Goal: Task Accomplishment & Management: Use online tool/utility

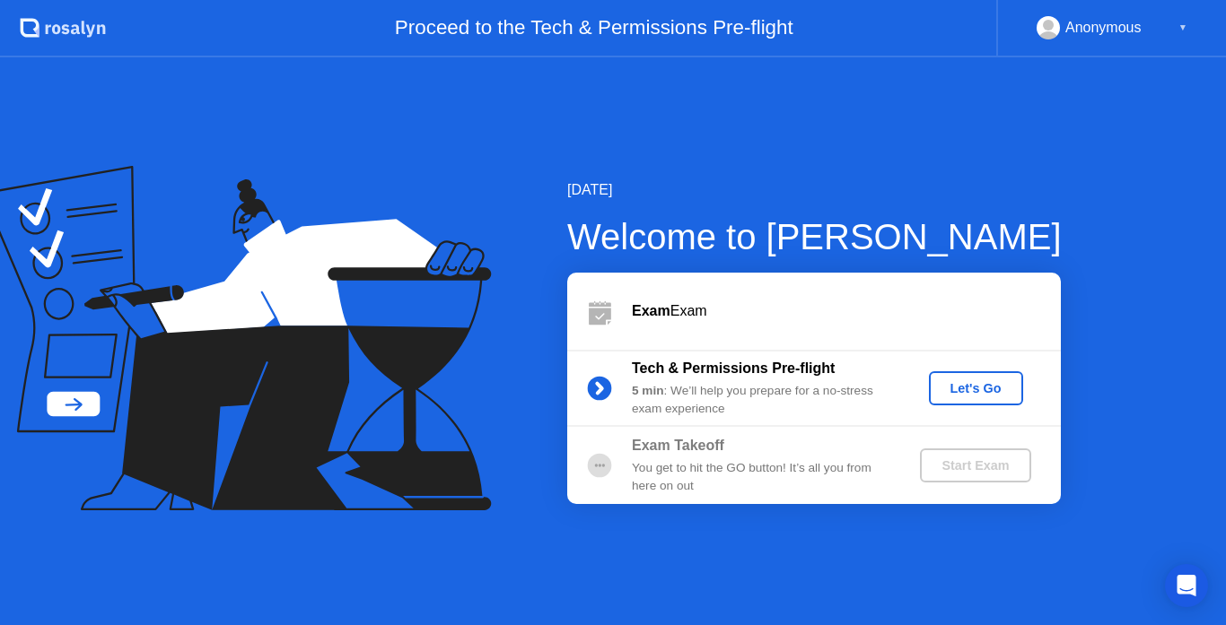
click at [974, 392] on div "Let's Go" at bounding box center [976, 388] width 80 height 14
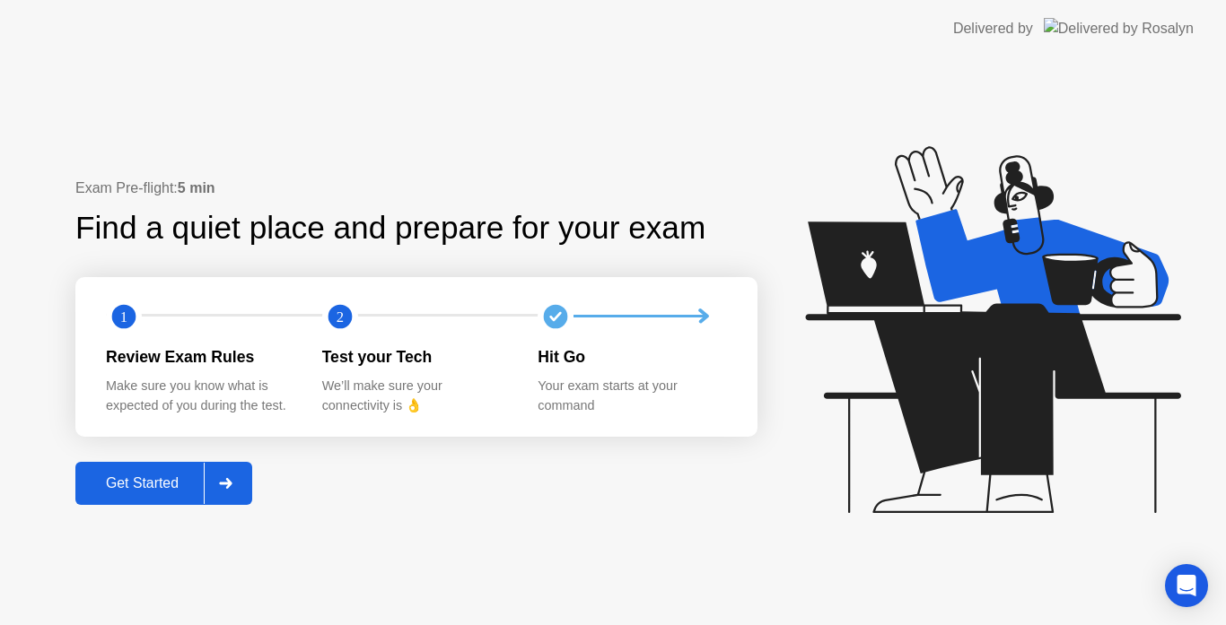
click at [186, 481] on div "Get Started" at bounding box center [142, 483] width 123 height 16
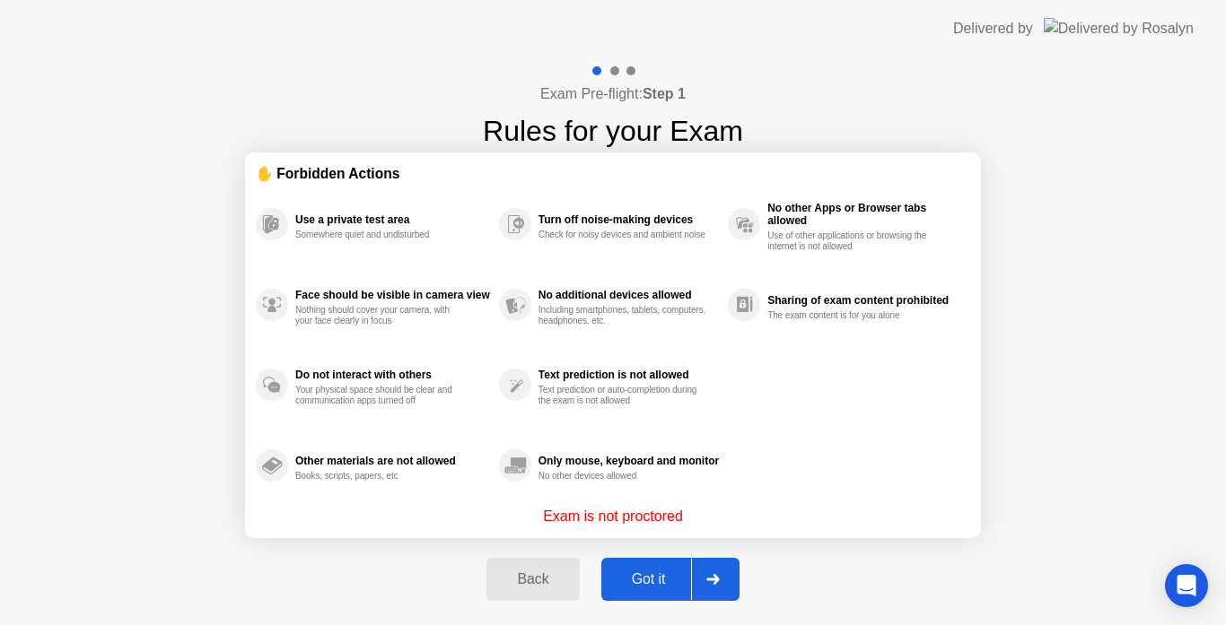
click at [712, 584] on icon at bounding box center [712, 579] width 13 height 11
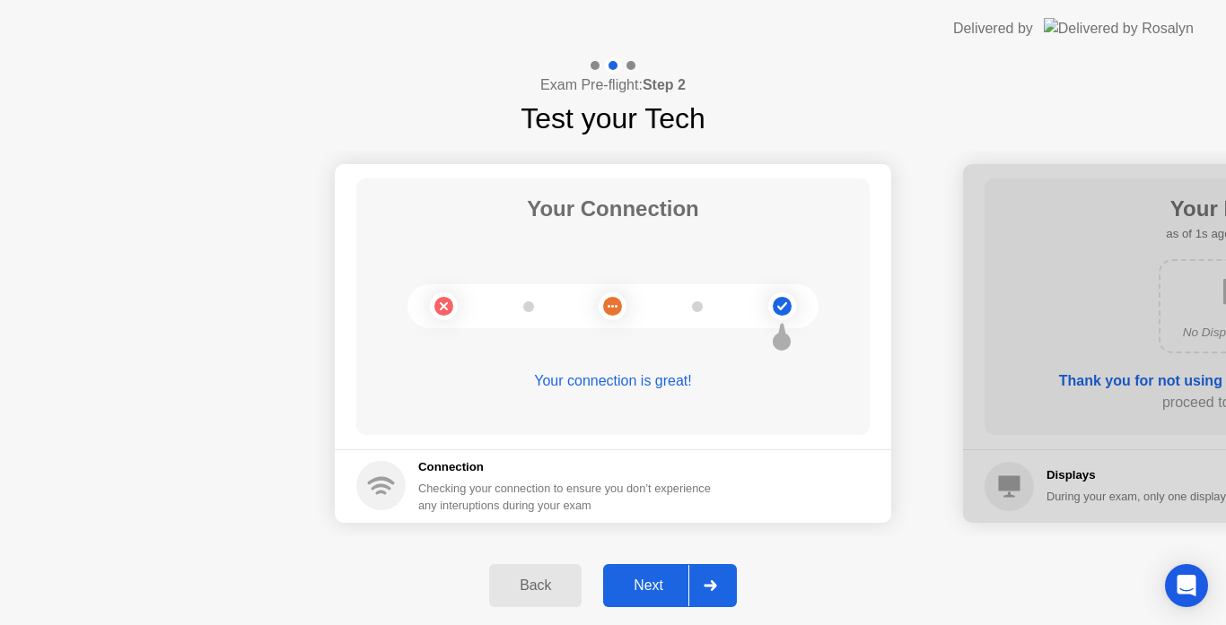
click at [711, 583] on icon at bounding box center [709, 585] width 13 height 11
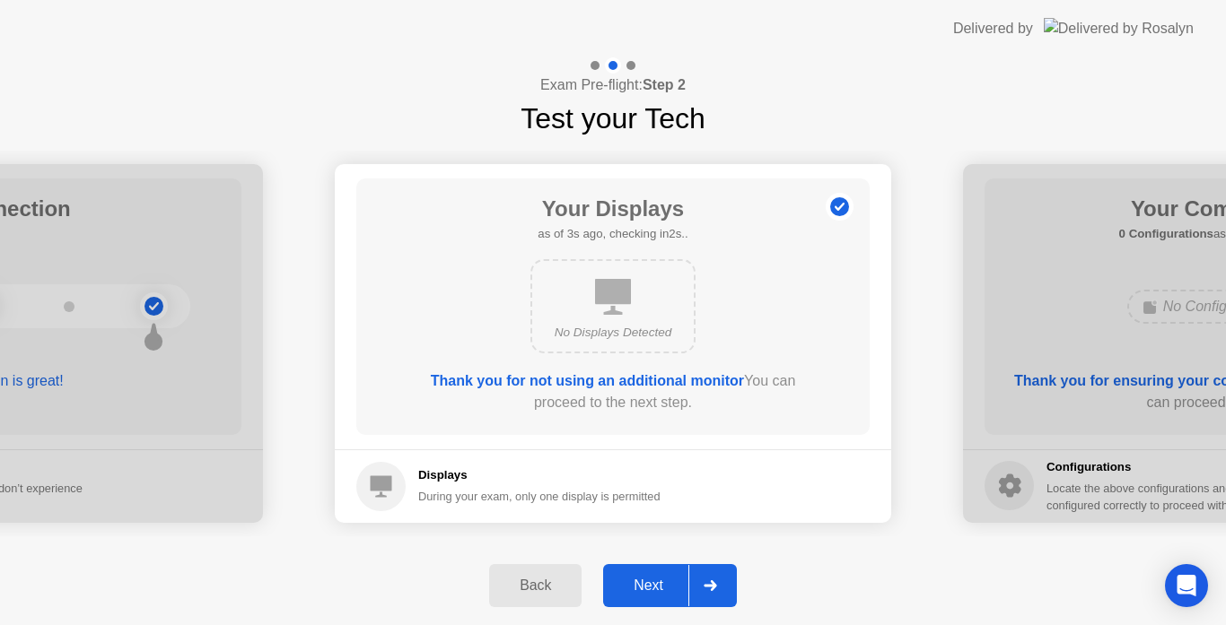
click at [711, 583] on icon at bounding box center [709, 585] width 13 height 11
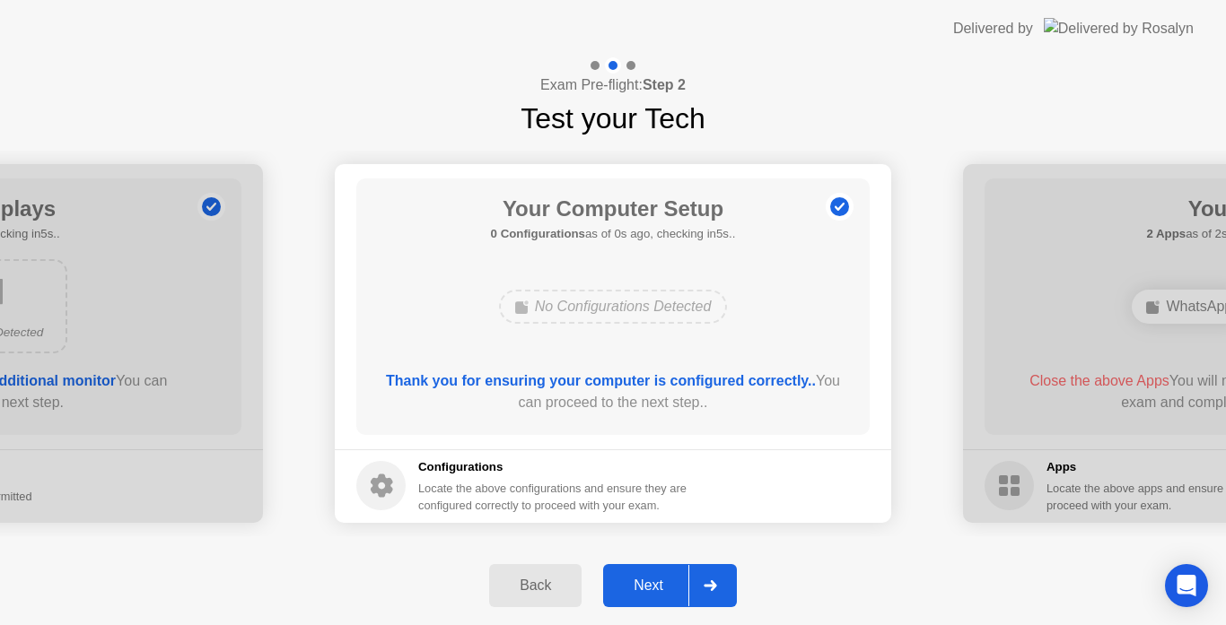
click at [711, 583] on icon at bounding box center [709, 585] width 13 height 11
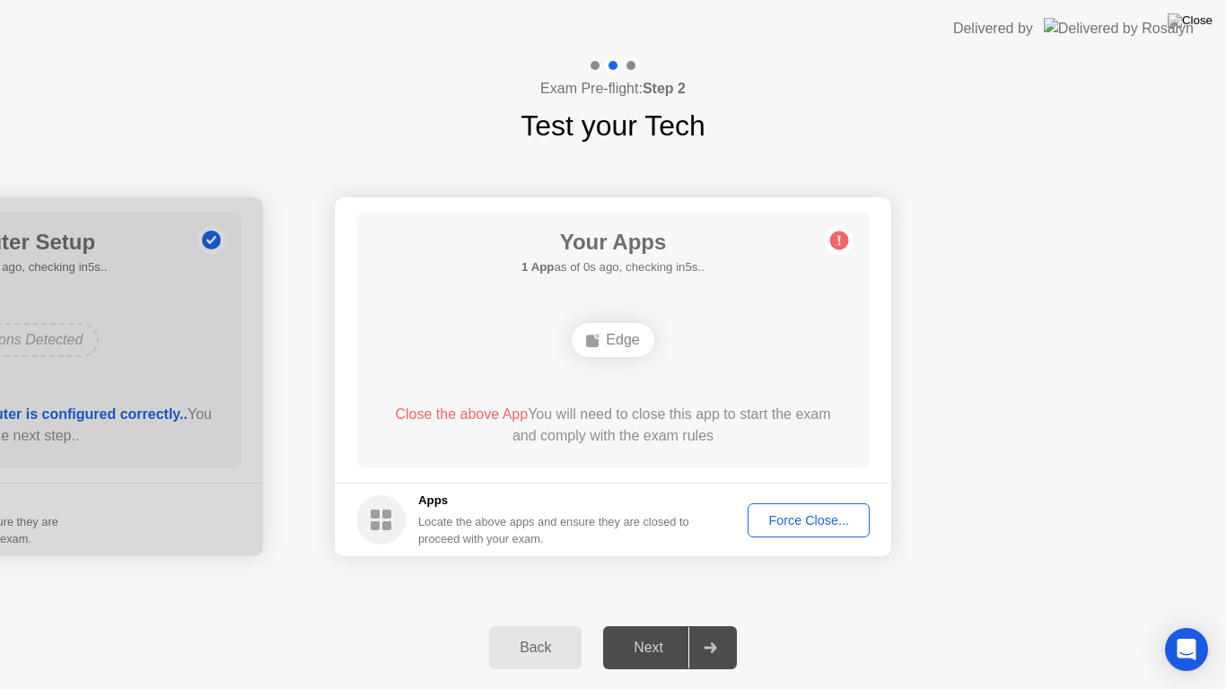
click at [551, 624] on div "Back" at bounding box center [535, 648] width 82 height 16
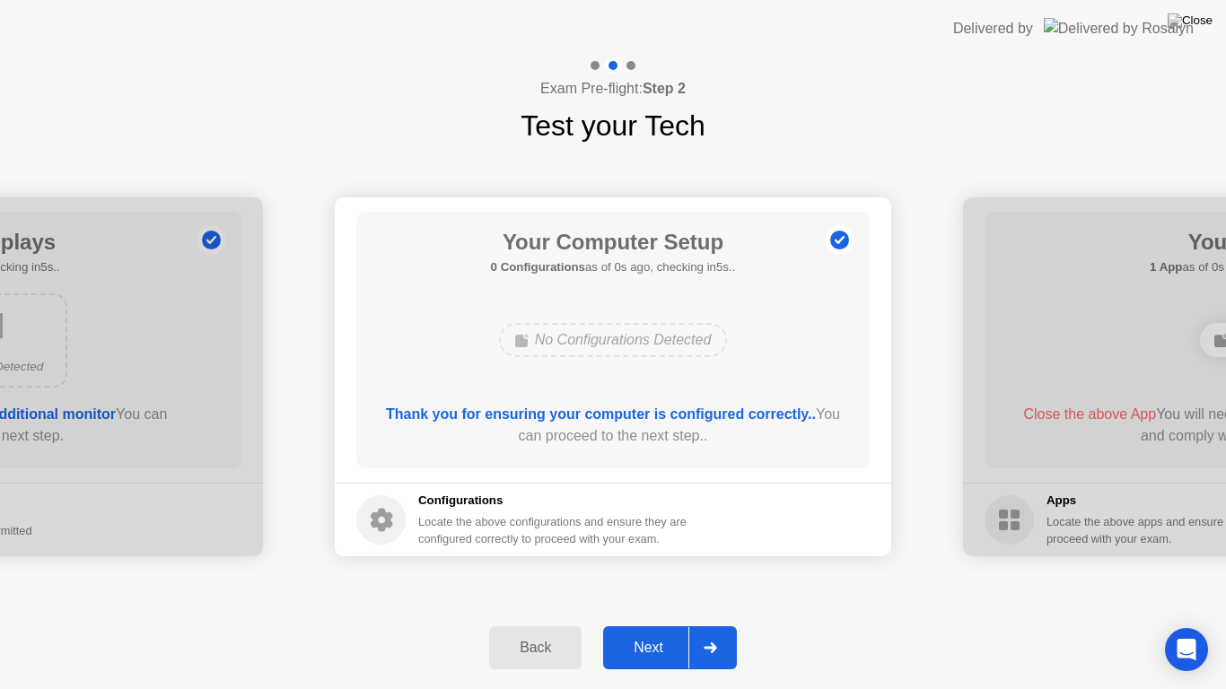
click at [544, 624] on div "Back" at bounding box center [535, 648] width 82 height 16
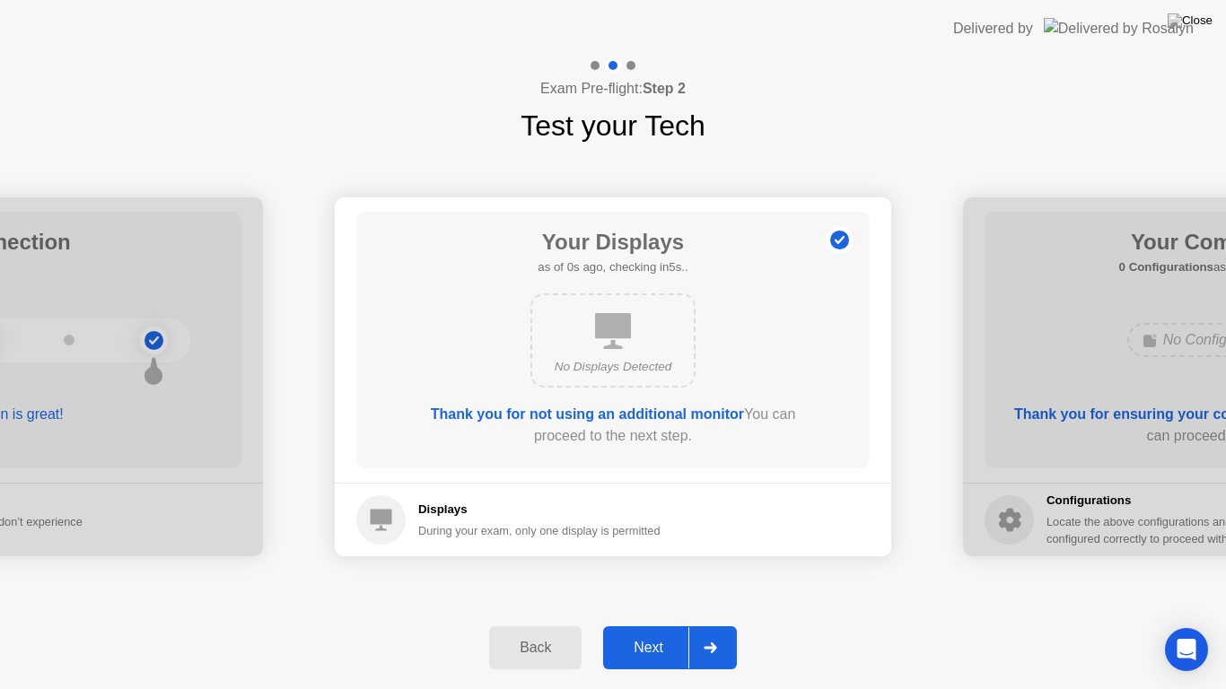
click at [544, 624] on div "Back" at bounding box center [535, 648] width 82 height 16
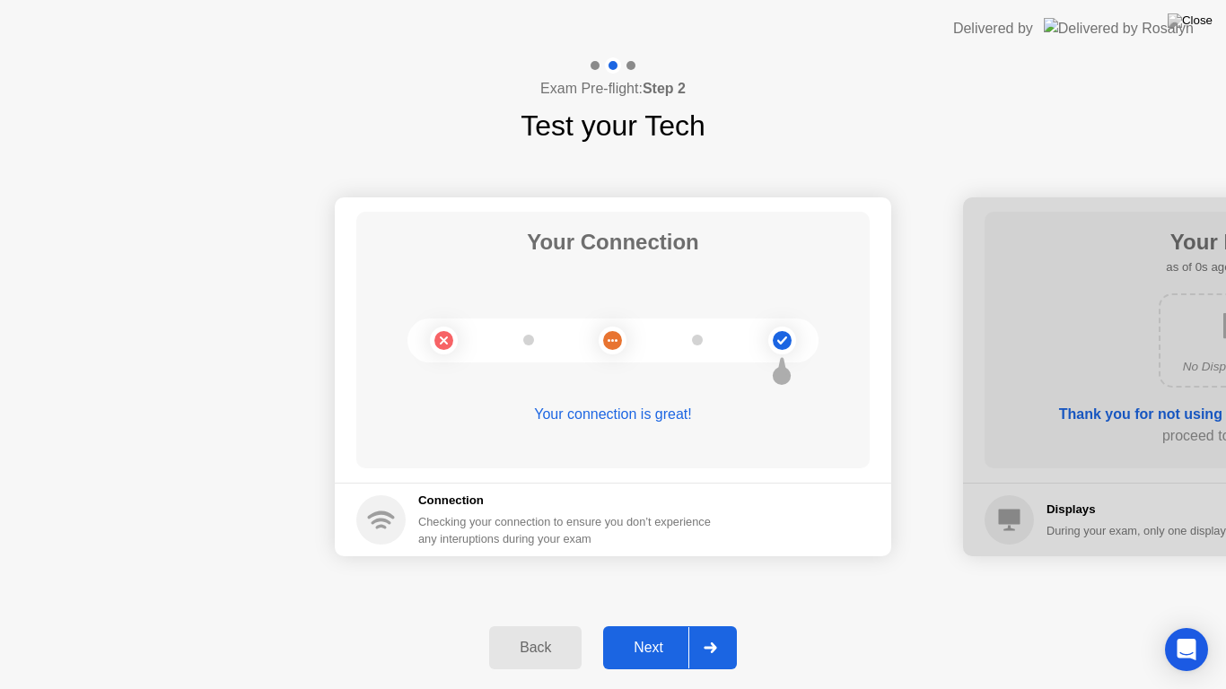
click at [544, 624] on div "Back" at bounding box center [535, 648] width 82 height 16
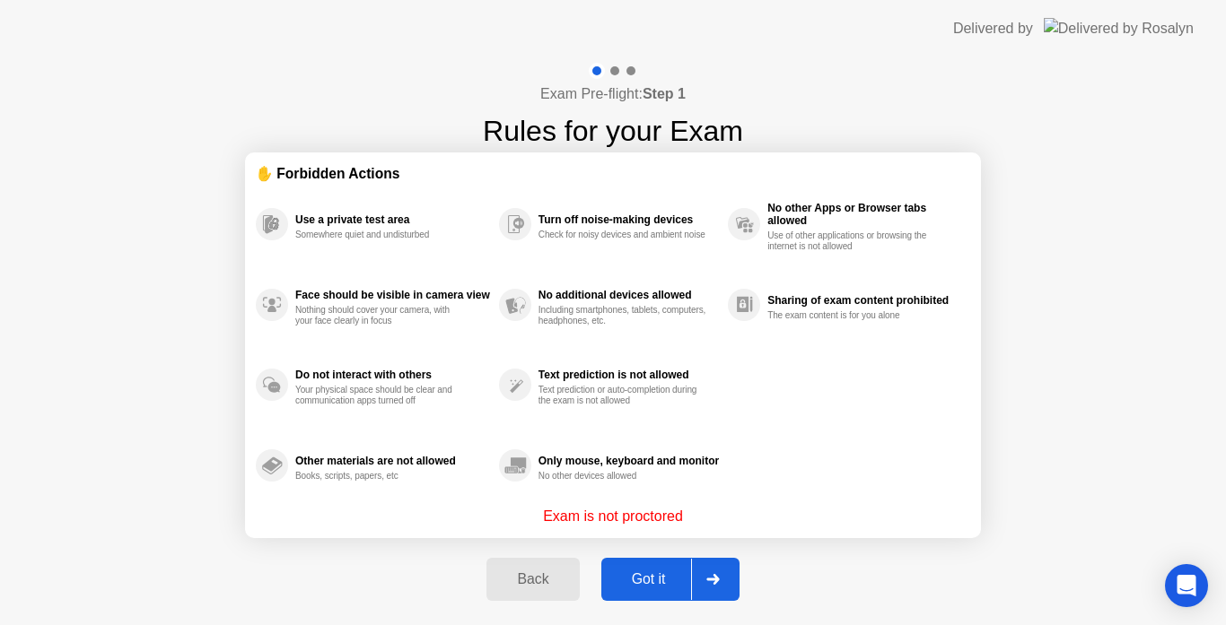
click at [716, 582] on icon at bounding box center [712, 579] width 13 height 11
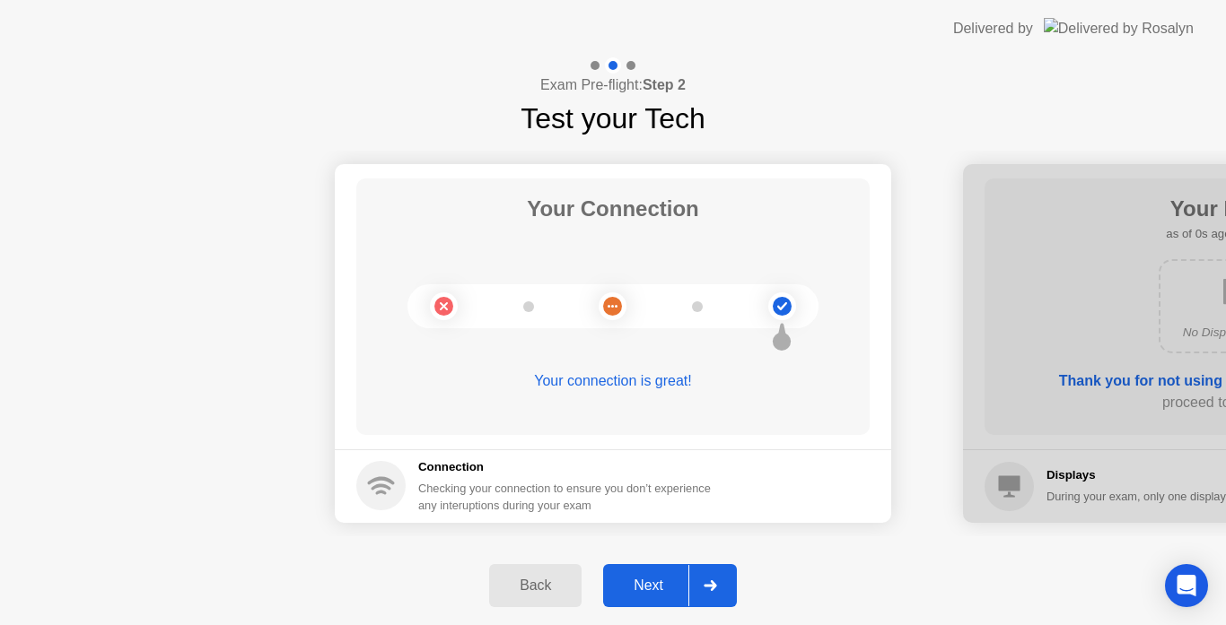
click at [716, 582] on icon at bounding box center [709, 585] width 13 height 11
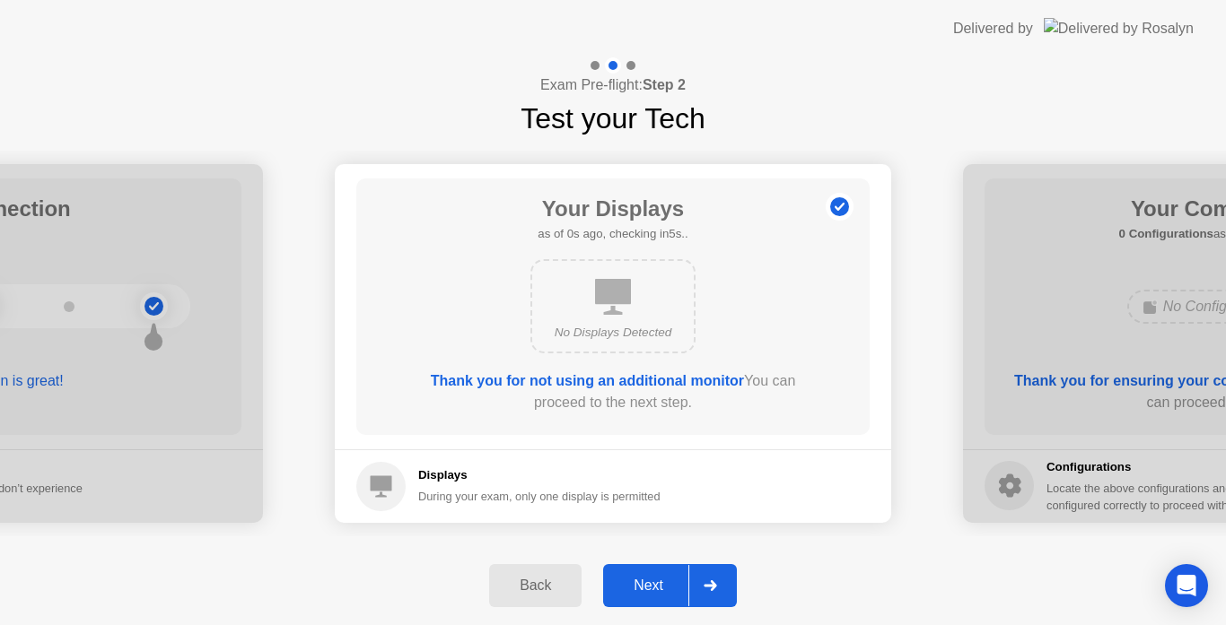
click at [716, 582] on icon at bounding box center [709, 585] width 13 height 11
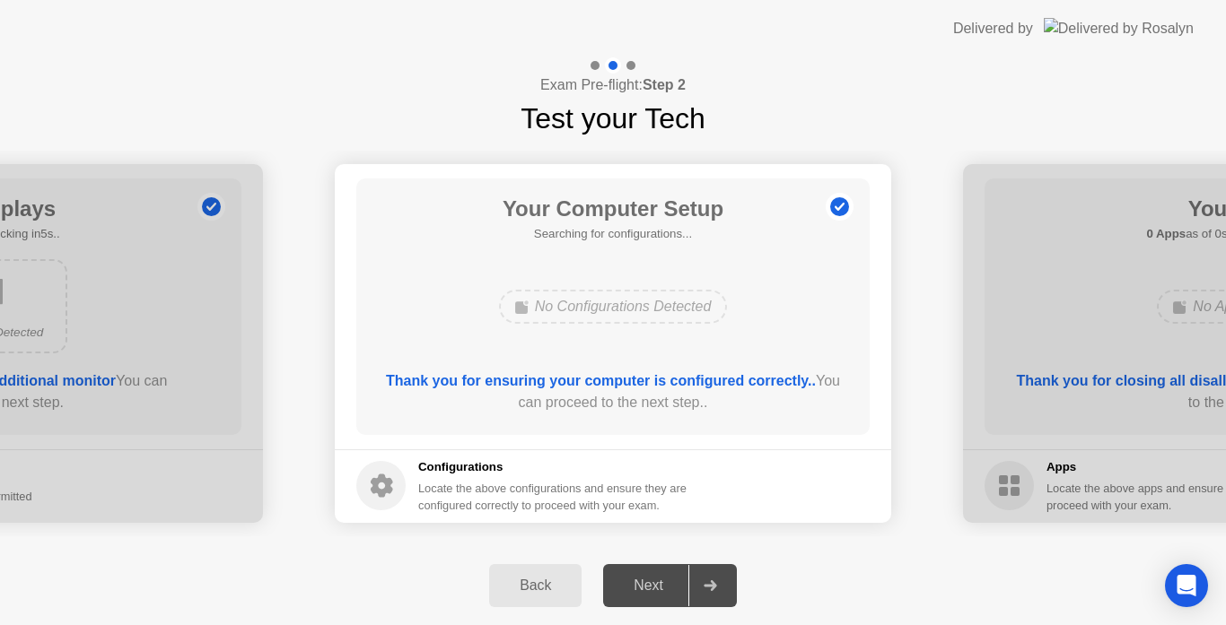
click at [716, 582] on icon at bounding box center [709, 585] width 13 height 11
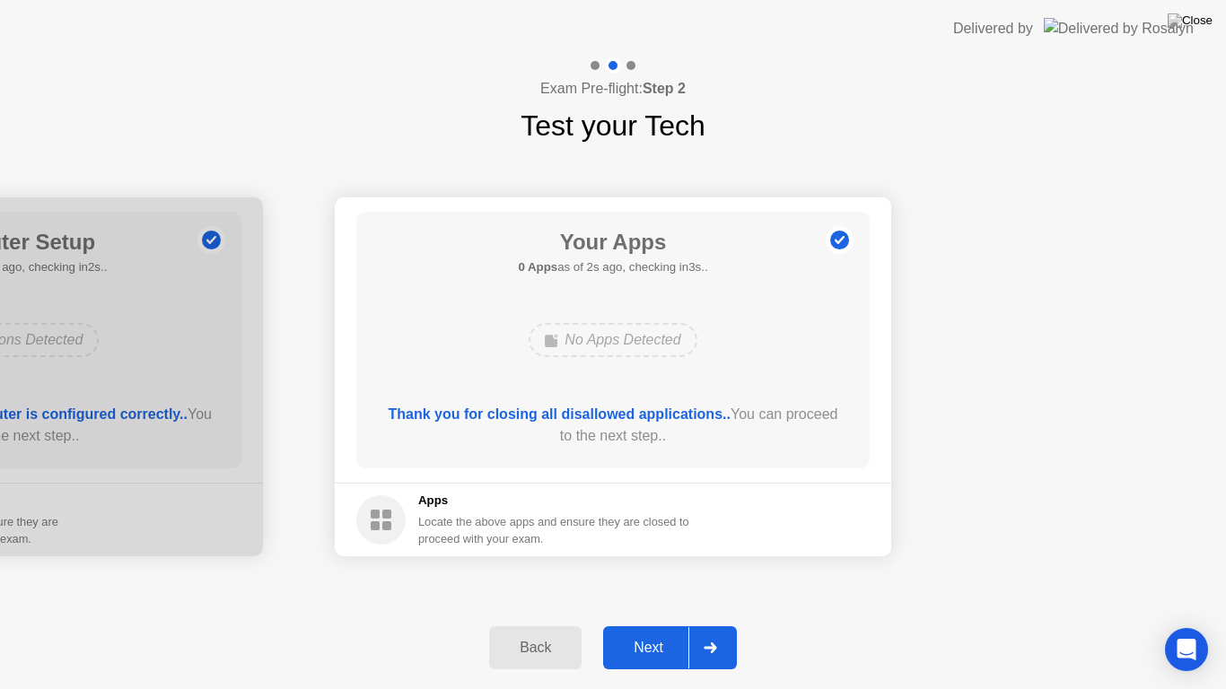
click at [714, 624] on icon at bounding box center [709, 647] width 13 height 11
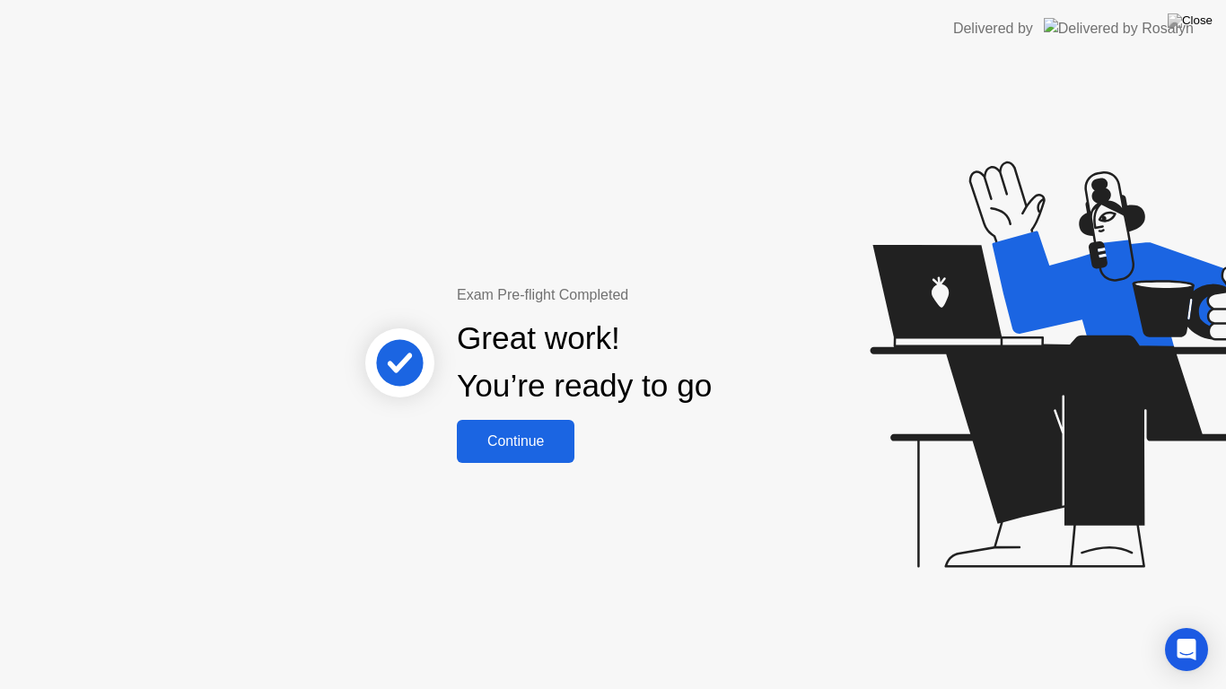
click at [518, 441] on div "Continue" at bounding box center [515, 441] width 107 height 16
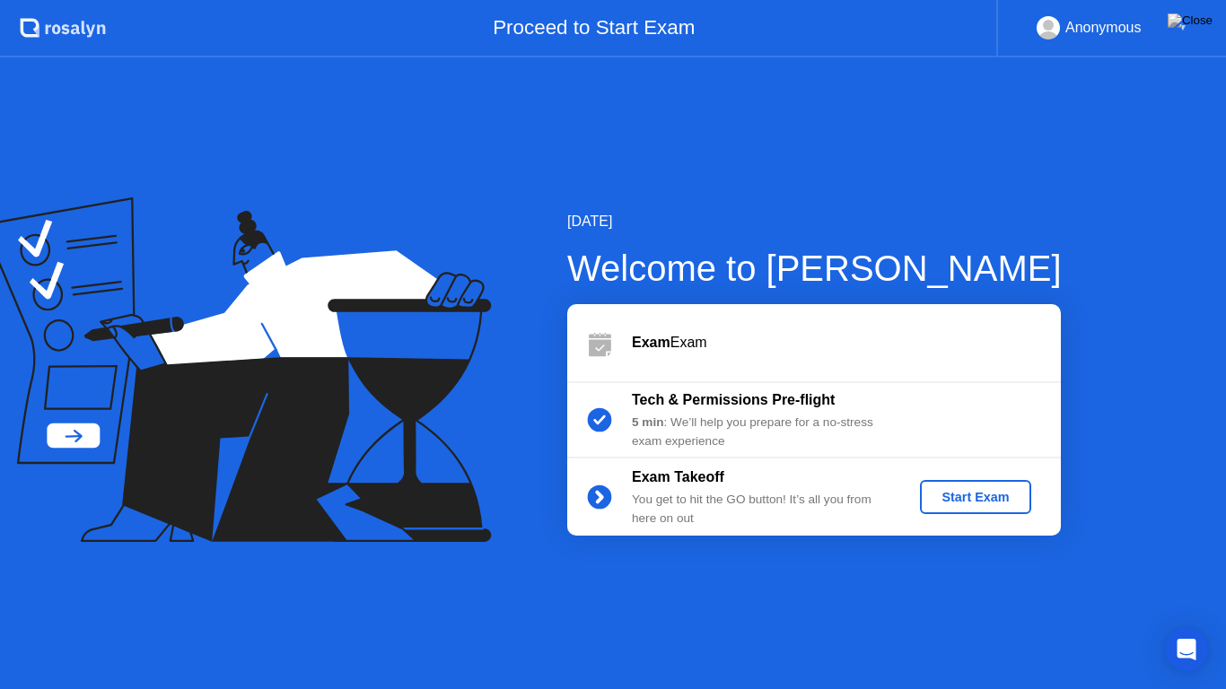
click at [976, 499] on div "Start Exam" at bounding box center [975, 497] width 96 height 14
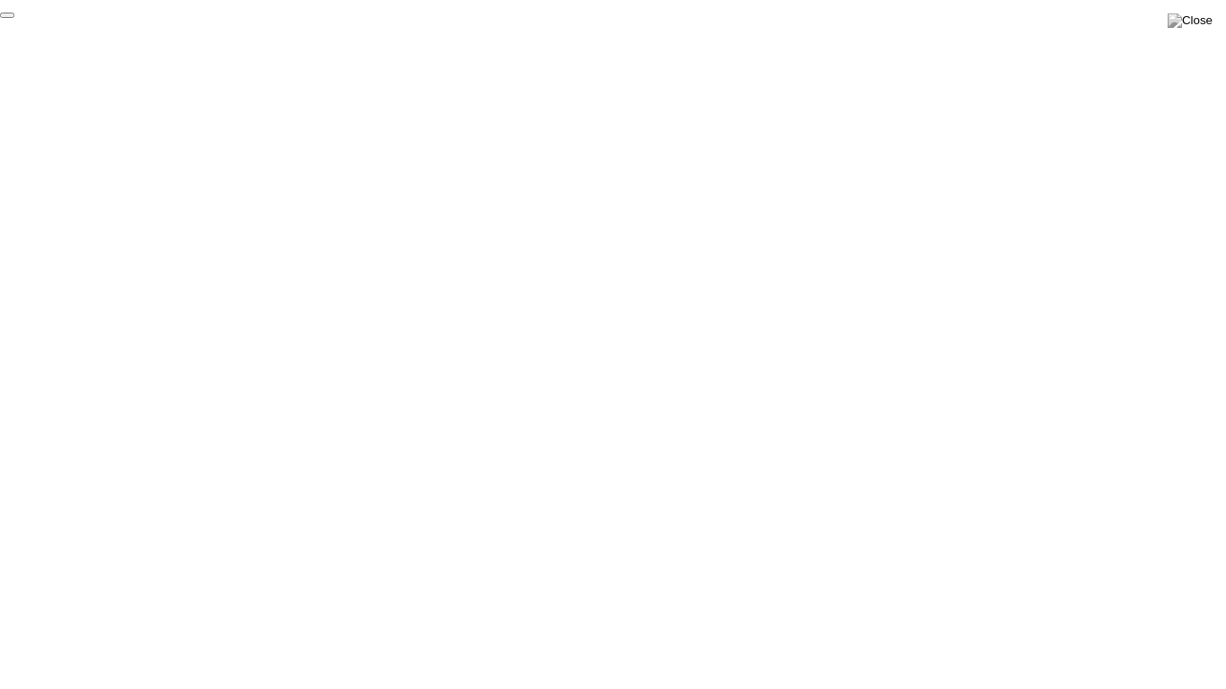
click div "End Proctoring Session"
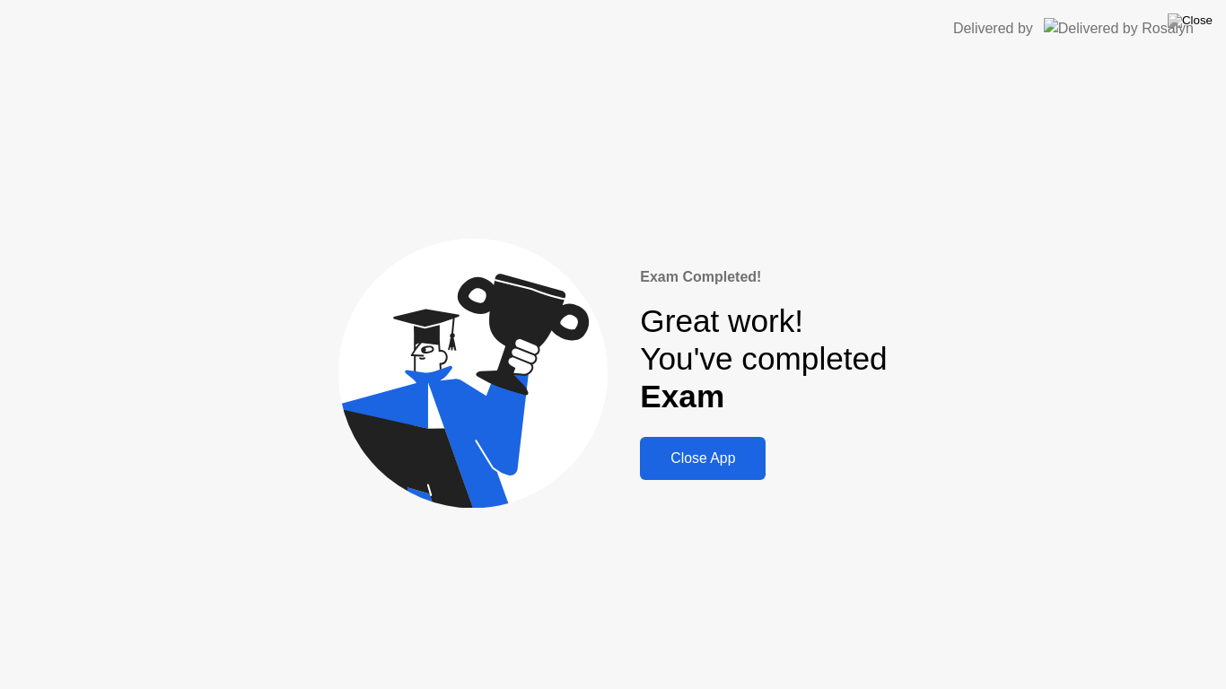
click at [685, 458] on div "Close App" at bounding box center [702, 458] width 115 height 16
